Goal: Find contact information: Find contact information

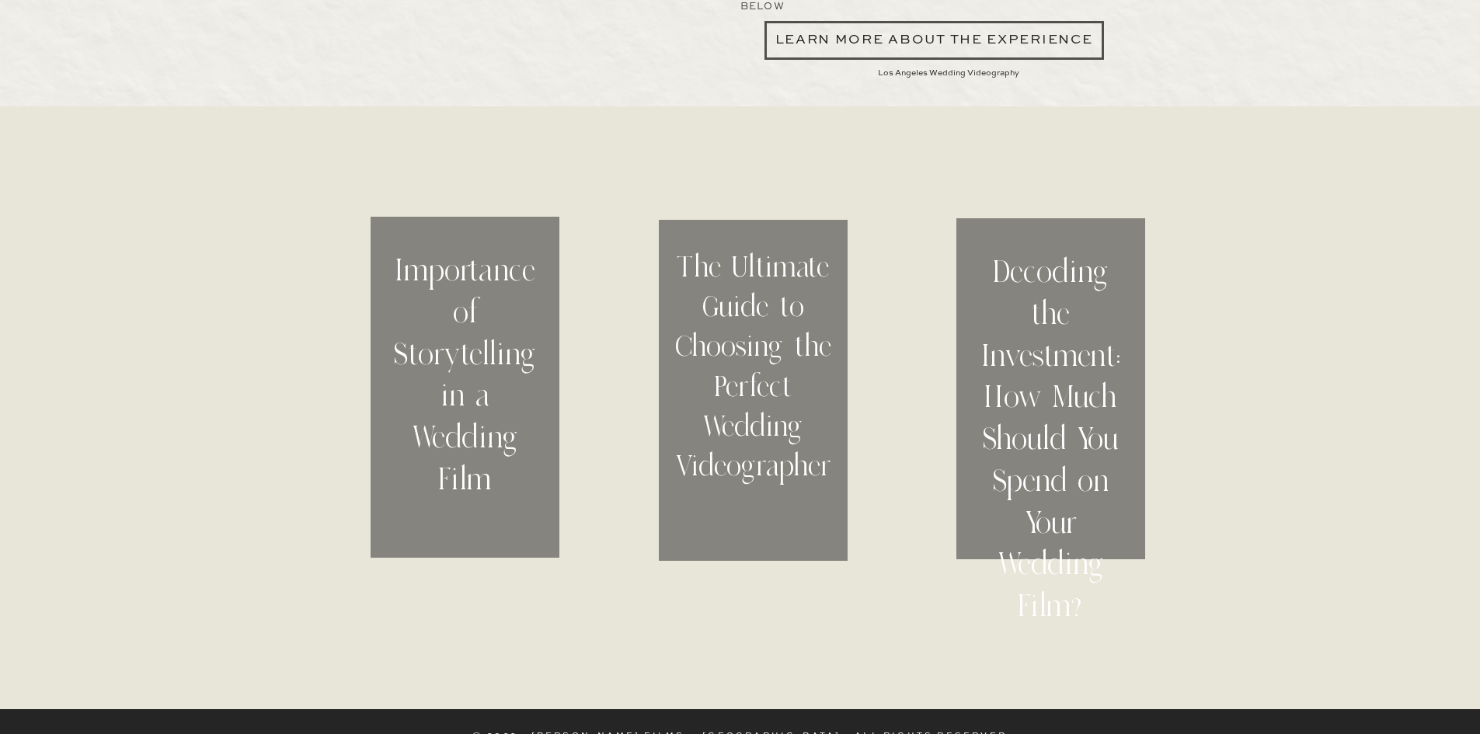
scroll to position [4879, 0]
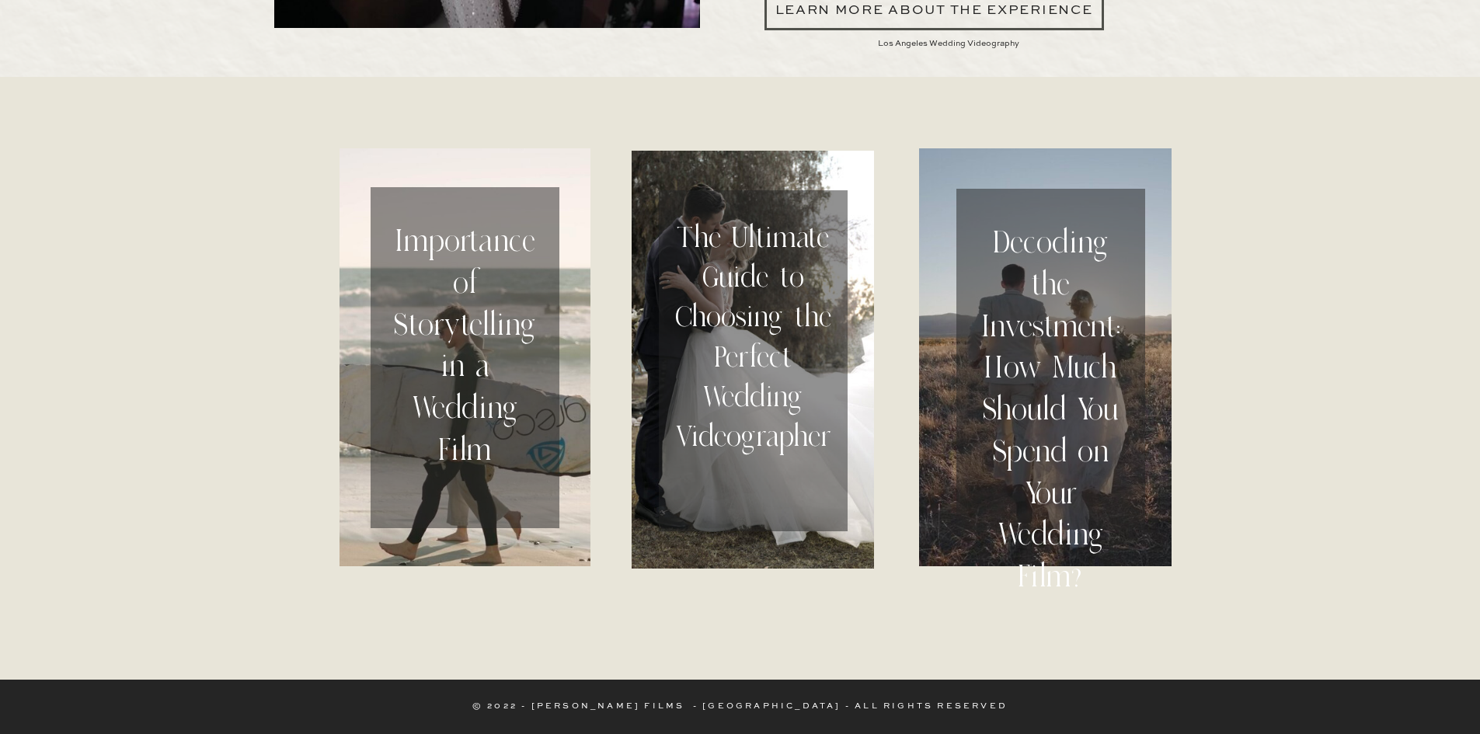
click at [789, 315] on h2 "The Ultimate Guide to Choosing the Perfect Wedding Videographer" at bounding box center [753, 361] width 156 height 287
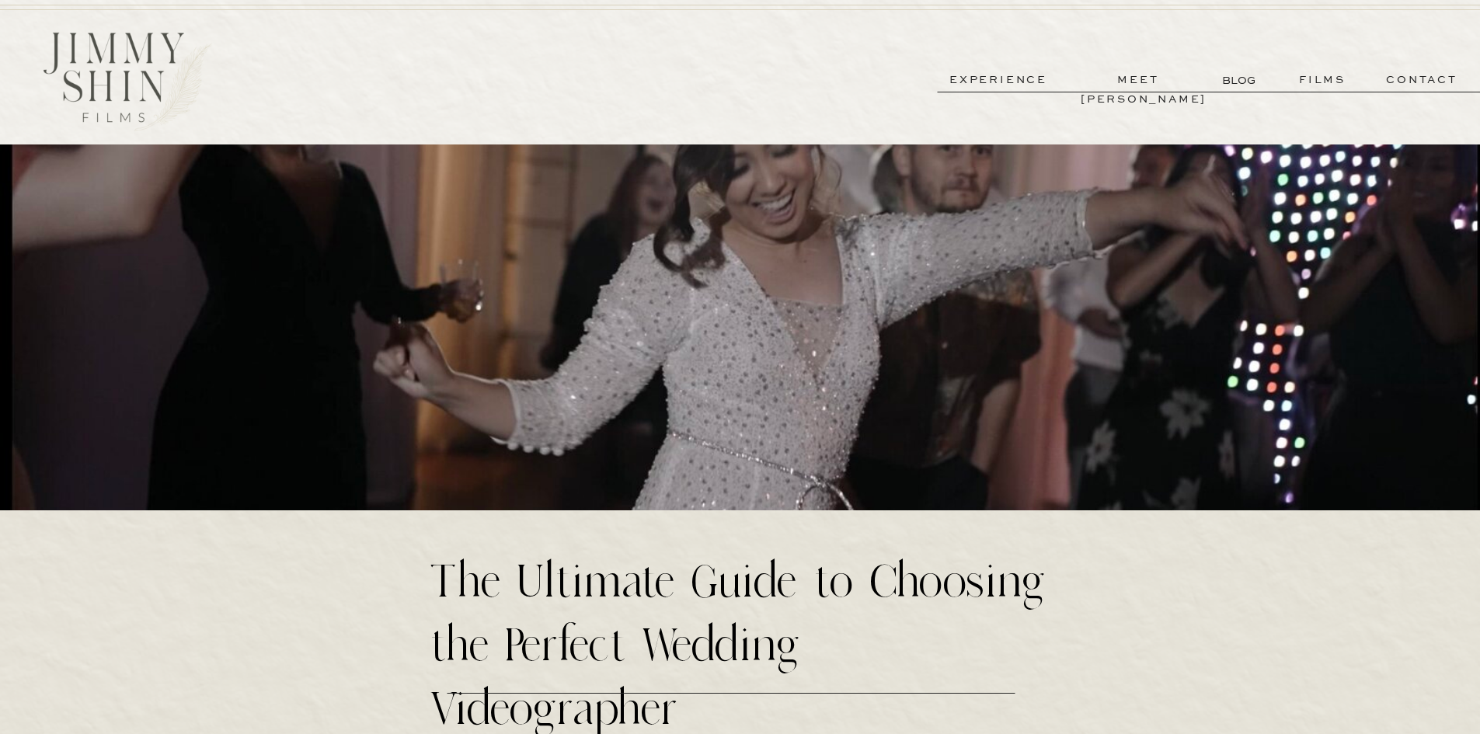
click at [1167, 78] on p "meet [PERSON_NAME]" at bounding box center [1138, 80] width 115 height 18
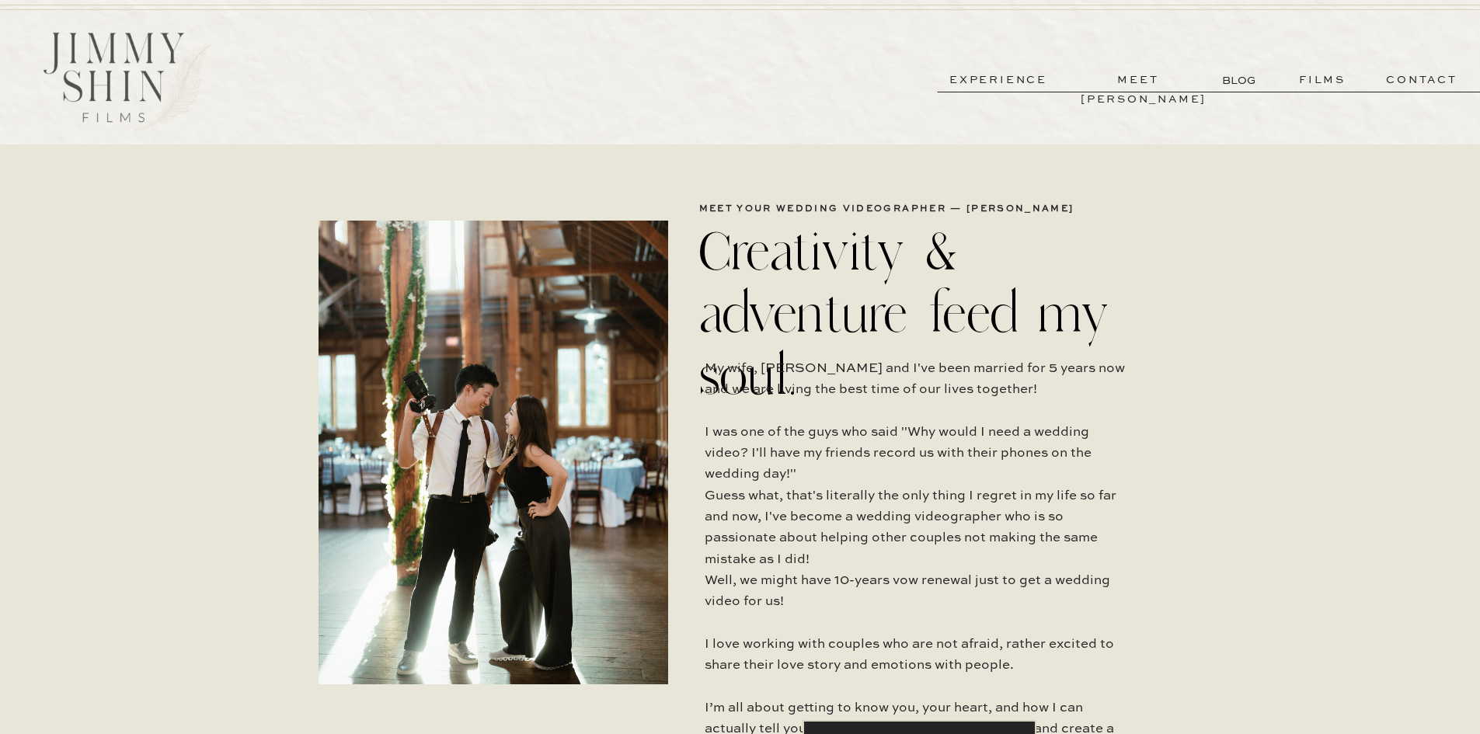
click at [1416, 83] on p "contact" at bounding box center [1422, 80] width 112 height 18
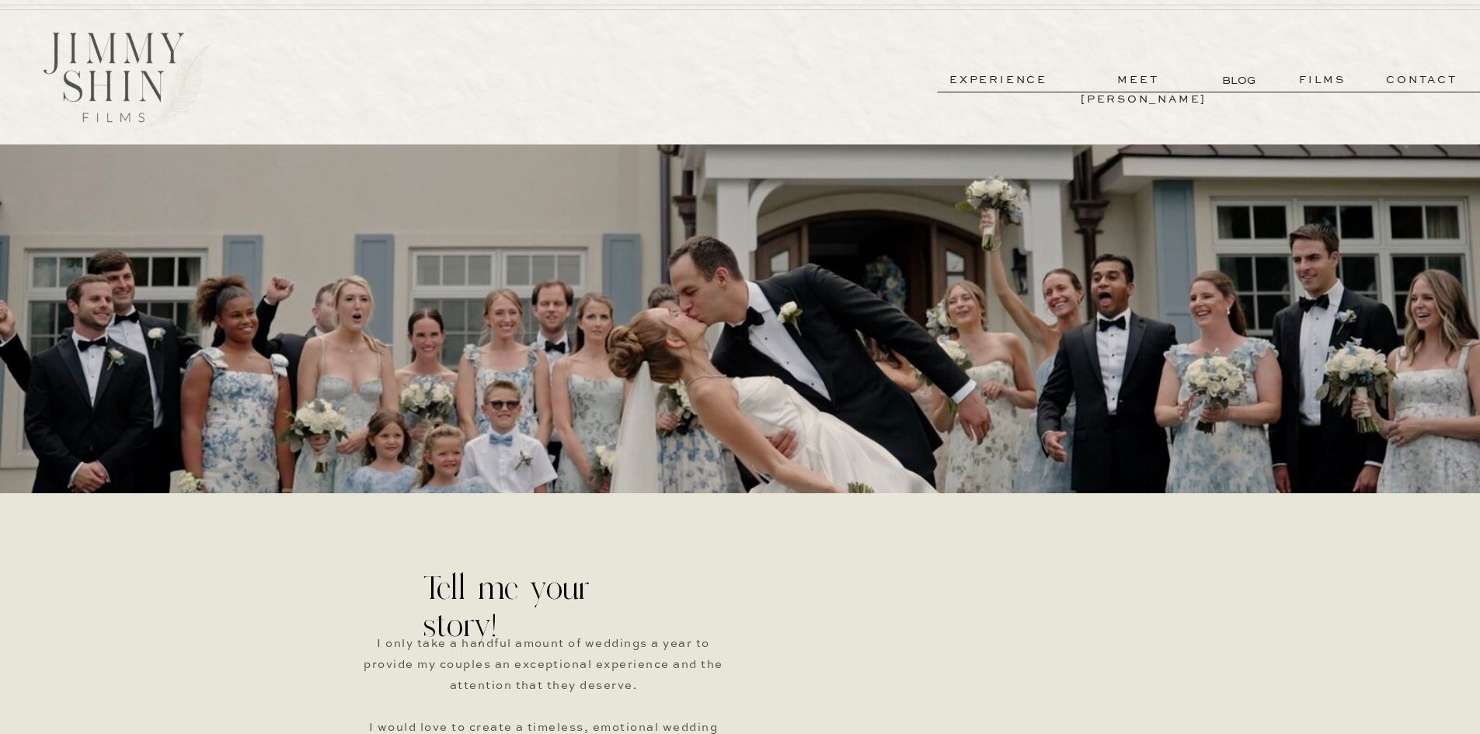
click at [1009, 76] on p "experience" at bounding box center [998, 80] width 115 height 18
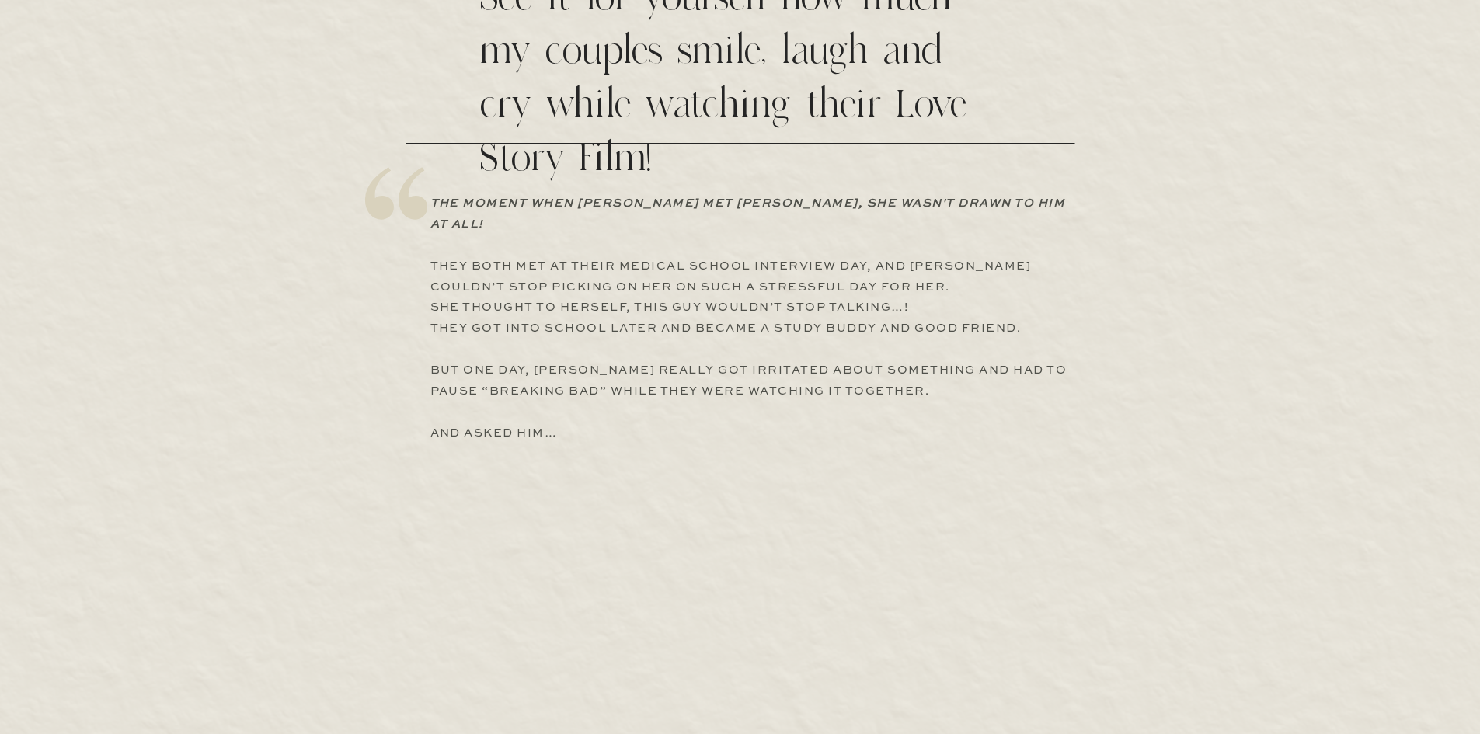
scroll to position [3030, 0]
